Goal: Submit feedback/report problem: Provide input to the site owners about the experience or issues

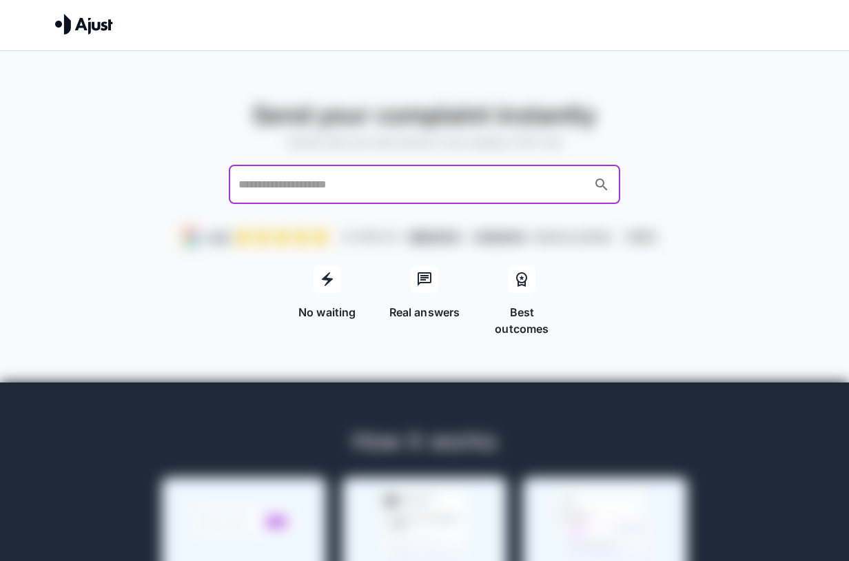
click at [276, 196] on input "text" at bounding box center [411, 185] width 353 height 26
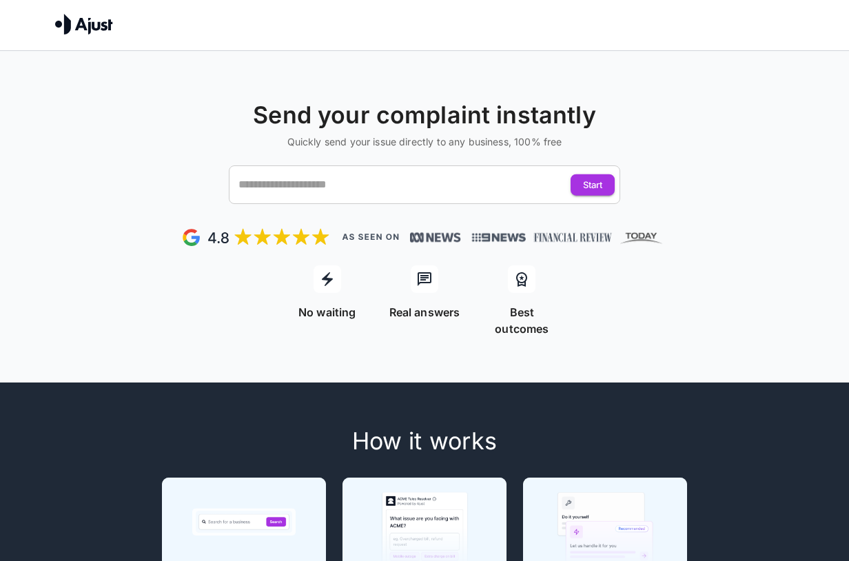
click at [811, 260] on div "Send your complaint instantly Quickly send your issue directly to any business,…" at bounding box center [424, 194] width 849 height 287
click at [368, 177] on input "text" at bounding box center [411, 185] width 353 height 26
click at [715, 360] on div "Send your complaint instantly Quickly send your issue directly to any business,…" at bounding box center [424, 497] width 849 height 892
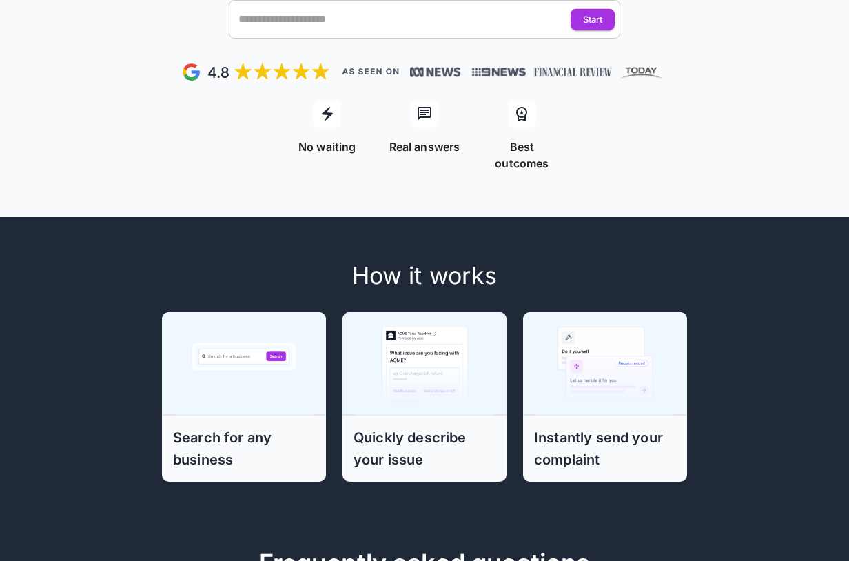
scroll to position [31, 0]
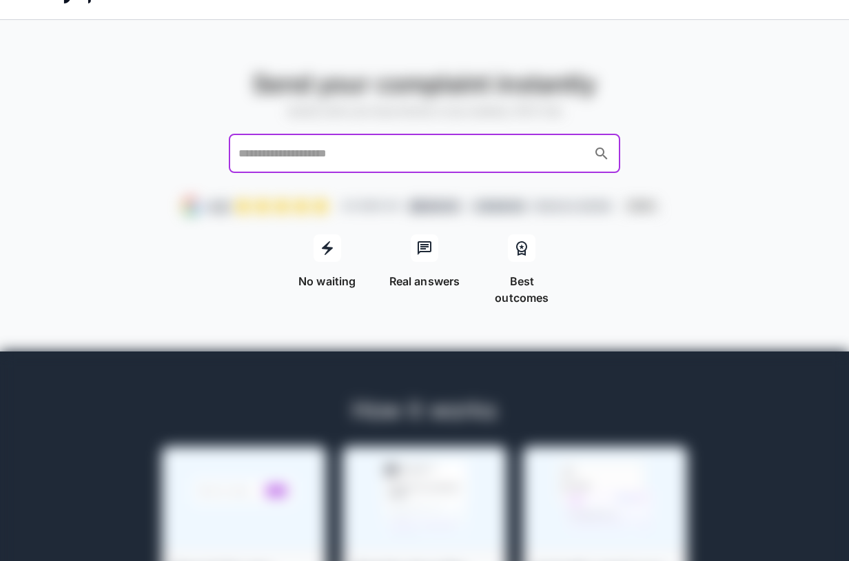
click at [499, 153] on input "text" at bounding box center [411, 154] width 353 height 26
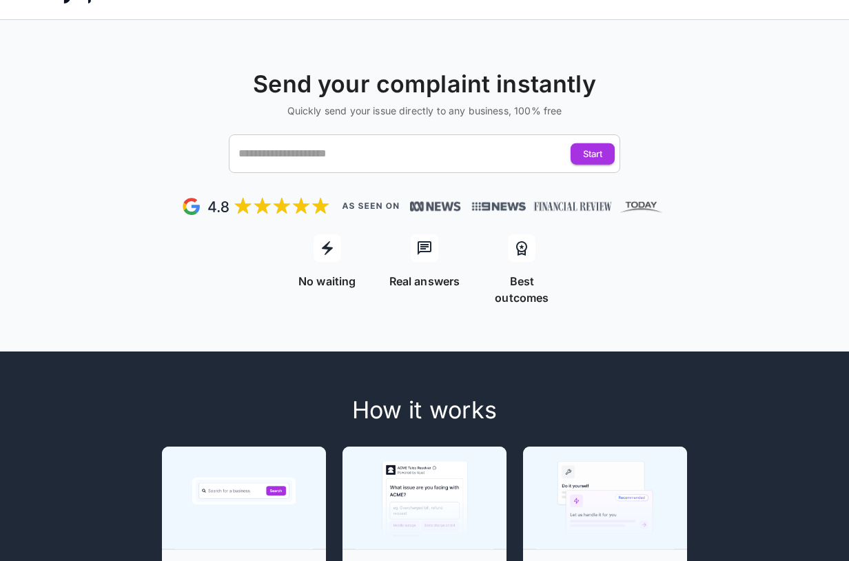
click at [611, 332] on div "Send your complaint instantly Quickly send your issue directly to any business,…" at bounding box center [424, 466] width 849 height 892
click at [442, 153] on input "text" at bounding box center [411, 154] width 353 height 26
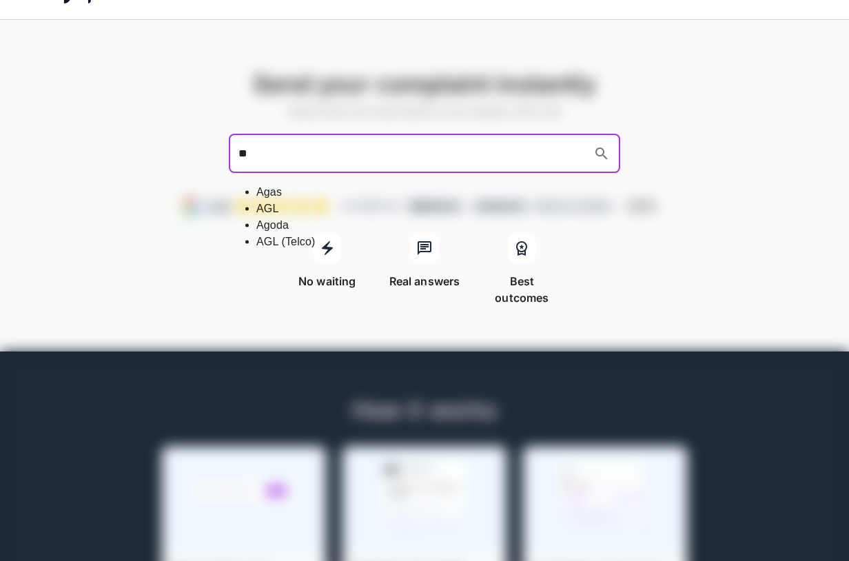
type input "***"
click at [348, 187] on li "AGL" at bounding box center [438, 192] width 364 height 17
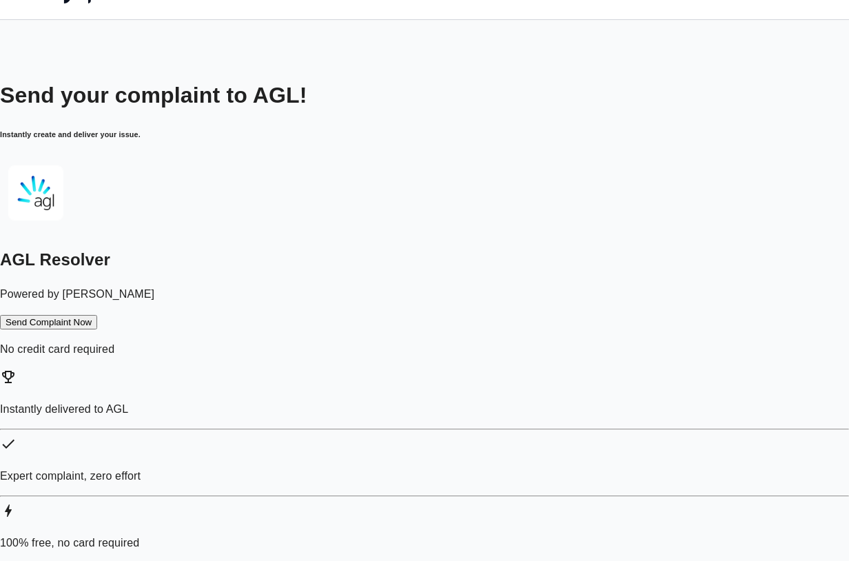
click at [97, 325] on button "Send Complaint Now" at bounding box center [48, 322] width 97 height 14
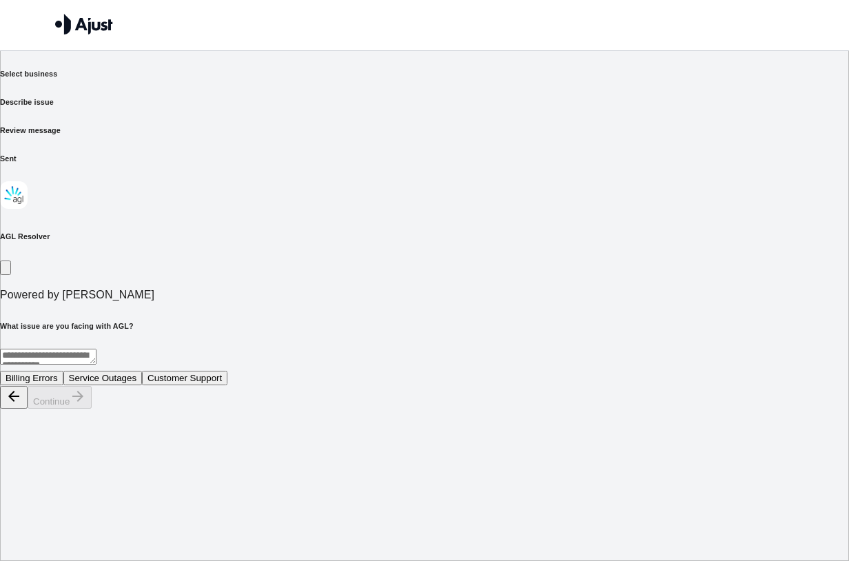
click at [96, 349] on textarea at bounding box center [48, 357] width 96 height 16
click at [63, 371] on button "Billing Errors" at bounding box center [31, 378] width 63 height 14
click at [92, 408] on button "Continue" at bounding box center [60, 397] width 64 height 23
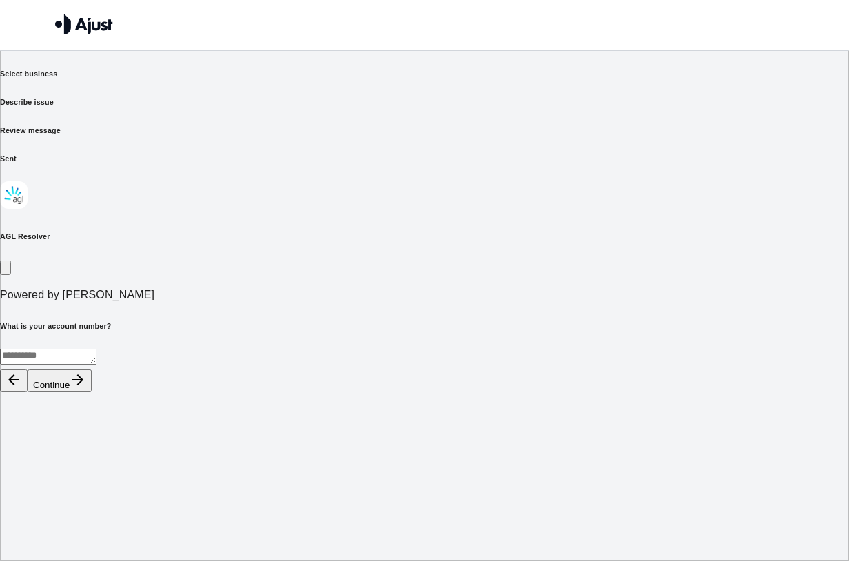
click at [517, 349] on div "* ​" at bounding box center [424, 359] width 849 height 21
click at [96, 349] on textarea at bounding box center [48, 357] width 96 height 16
type textarea "******"
click at [92, 392] on button "Continue" at bounding box center [60, 380] width 64 height 23
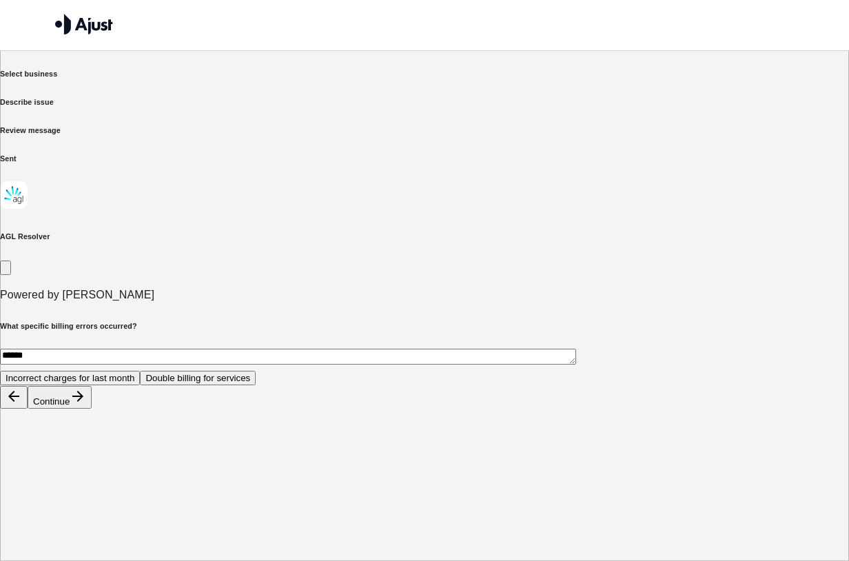
click at [140, 371] on button "Incorrect charges for last month" at bounding box center [70, 378] width 140 height 14
click at [92, 408] on button "Continue" at bounding box center [60, 397] width 64 height 23
click at [152, 371] on button "Full refund of overcharged amount" at bounding box center [76, 378] width 152 height 14
click at [92, 408] on button "Continue" at bounding box center [60, 397] width 64 height 23
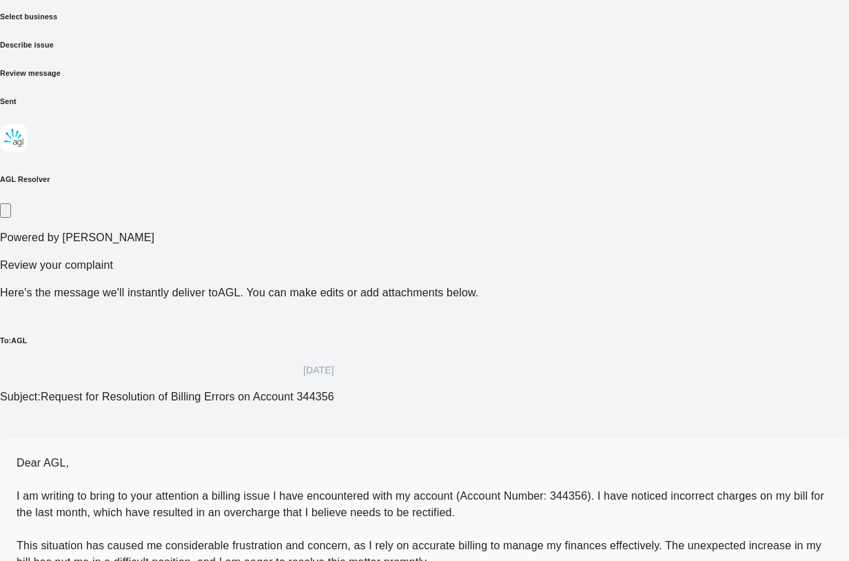
scroll to position [68, 0]
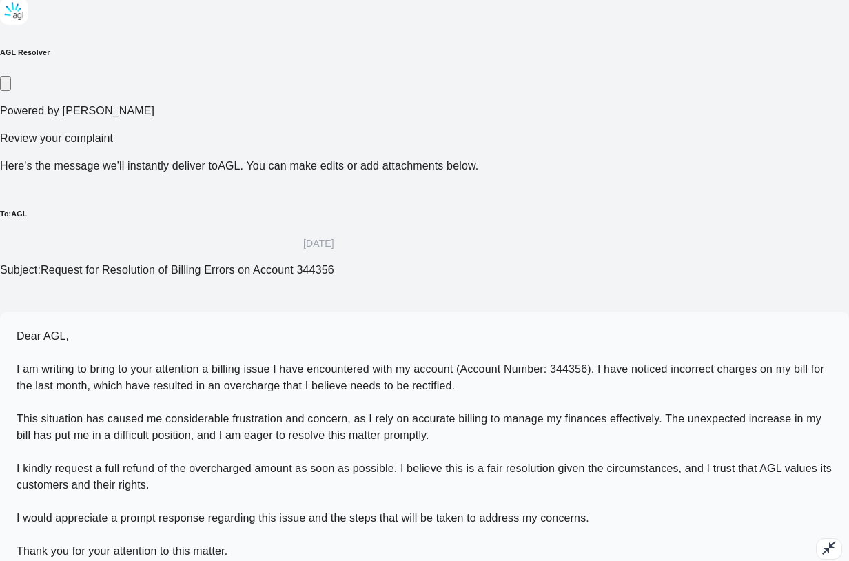
scroll to position [0, 0]
